Goal: Task Accomplishment & Management: Manage account settings

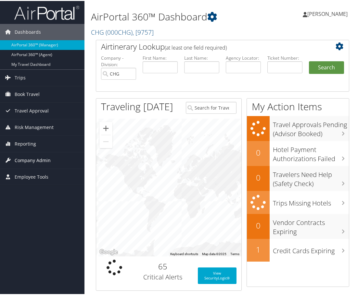
click at [30, 159] on span "Company Admin" at bounding box center [33, 160] width 36 height 16
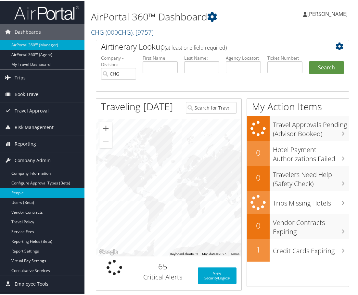
click at [25, 191] on link "People" at bounding box center [42, 192] width 84 height 10
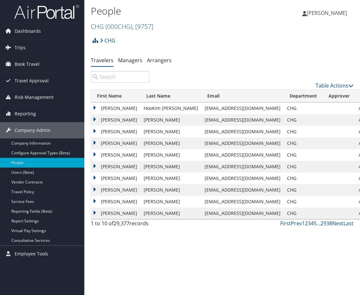
click at [121, 77] on input "search" at bounding box center [120, 77] width 58 height 12
paste input "quinnomoto@gmail.com"
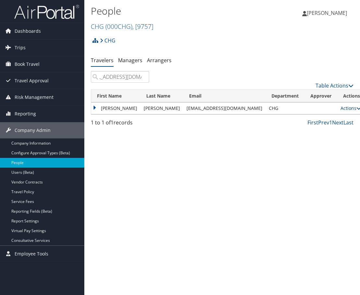
type input "quinnomoto@gmail.com"
click at [341, 108] on link "Actions" at bounding box center [351, 108] width 20 height 6
click at [308, 128] on link "View Profile" at bounding box center [314, 128] width 60 height 11
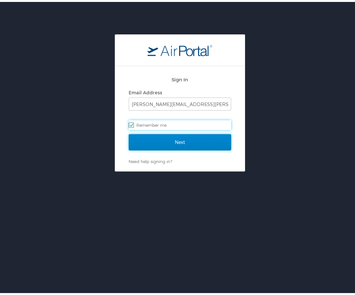
click at [165, 140] on input "Next" at bounding box center [180, 140] width 103 height 16
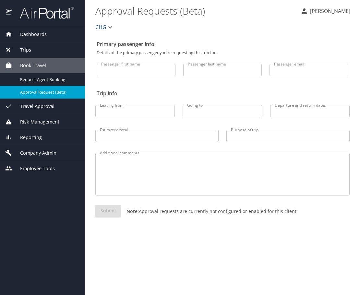
click at [41, 152] on span "Company Admin" at bounding box center [34, 153] width 44 height 7
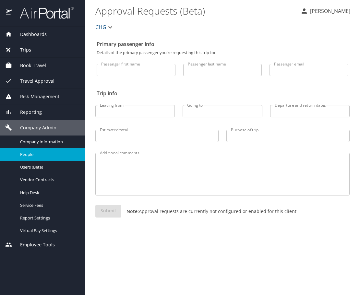
click at [38, 153] on span "People" at bounding box center [48, 155] width 57 height 6
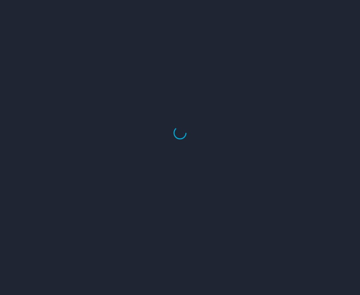
select select "US"
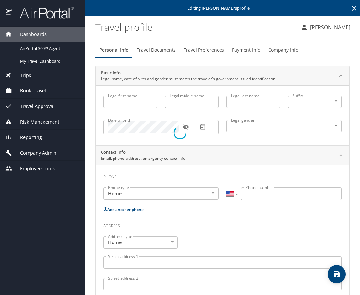
type input "[PERSON_NAME]"
type input "[DEMOGRAPHIC_DATA]"
select select "CU"
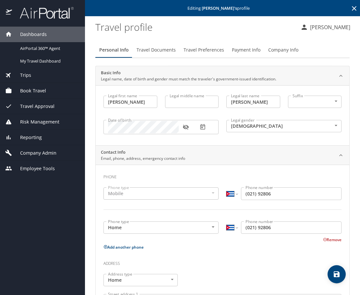
click at [177, 103] on input "Legal middle name" at bounding box center [192, 102] width 54 height 12
click at [184, 101] on input "Legal middle name" at bounding box center [192, 102] width 54 height 12
paste input "Malia"
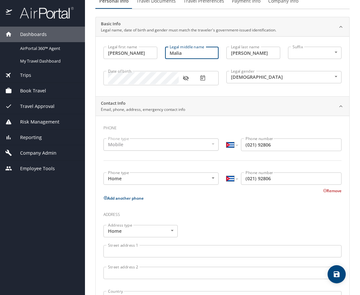
scroll to position [130, 0]
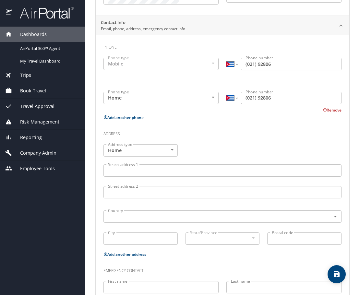
type input "Malia"
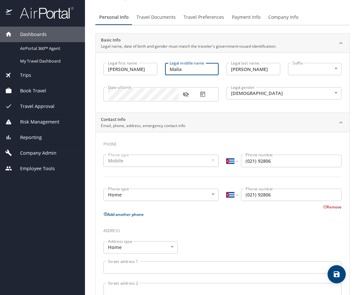
scroll to position [32, 0]
click at [185, 95] on icon "button" at bounding box center [186, 95] width 6 height 5
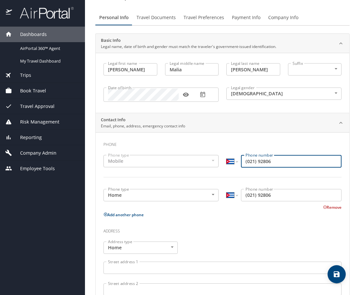
drag, startPoint x: 273, startPoint y: 161, endPoint x: 238, endPoint y: 160, distance: 35.7
click at [238, 160] on div "International Afghanistan Åland Islands Albania Algeria American Samoa Andorra …" at bounding box center [284, 161] width 115 height 12
paste input "53 021 92806"
type input "53 021 92806"
click at [271, 197] on input "(021) 92806" at bounding box center [291, 195] width 101 height 12
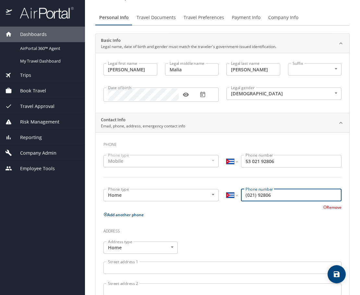
drag, startPoint x: 276, startPoint y: 196, endPoint x: 230, endPoint y: 195, distance: 45.8
click at [230, 195] on div "International Afghanistan Åland Islands Albania Algeria American Samoa Andorra …" at bounding box center [284, 195] width 115 height 12
paste input "53 021 92806"
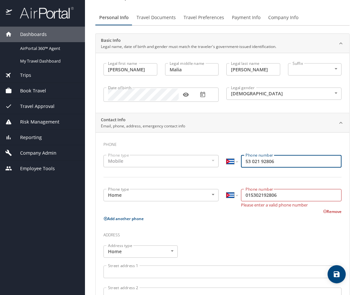
click at [244, 162] on input "53 021 92806" at bounding box center [291, 161] width 101 height 12
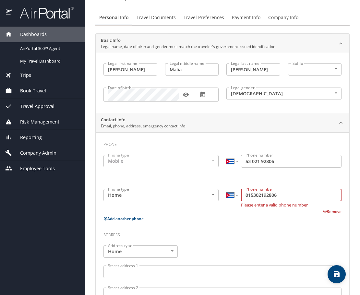
click at [248, 196] on input "015302192806" at bounding box center [291, 195] width 101 height 12
type input "53 021 92806"
click at [231, 193] on select "International Afghanistan Åland Islands Albania Algeria American Samoa Andorra …" at bounding box center [232, 195] width 11 height 12
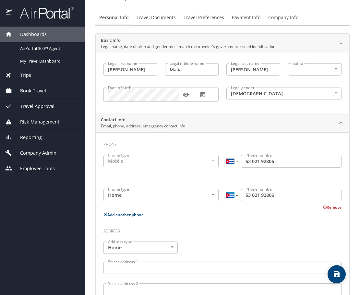
select select "US"
click at [227, 189] on select "International Afghanistan Åland Islands Albania Algeria American Samoa Andorra …" at bounding box center [232, 195] width 11 height 12
type input "(530) 219-2806"
click at [232, 160] on select "International Afghanistan Åland Islands Albania Algeria American Samoa Andorra …" at bounding box center [232, 161] width 11 height 12
select select "US"
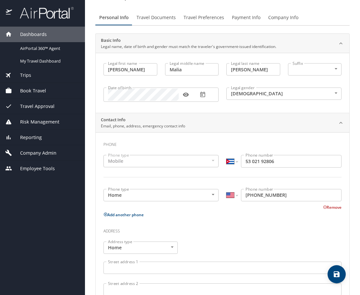
click at [227, 155] on select "International Afghanistan Åland Islands Albania Algeria American Samoa Andorra …" at bounding box center [232, 161] width 11 height 12
type input "(530) 219-2806"
click at [248, 225] on h3 "Address" at bounding box center [223, 229] width 238 height 11
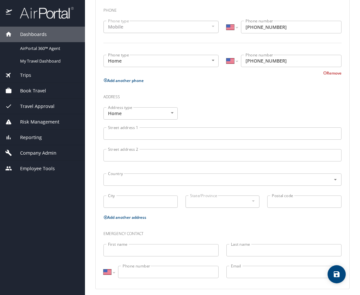
scroll to position [171, 0]
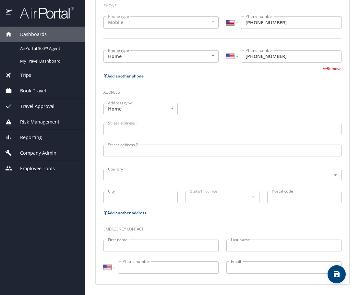
click at [0, 295] on div at bounding box center [0, 299] width 0 height 8
click at [336, 275] on icon "save" at bounding box center [337, 275] width 6 height 6
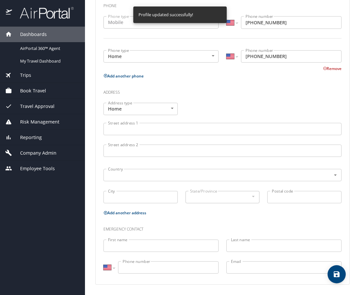
select select "US"
